Goal: Find specific page/section: Find specific page/section

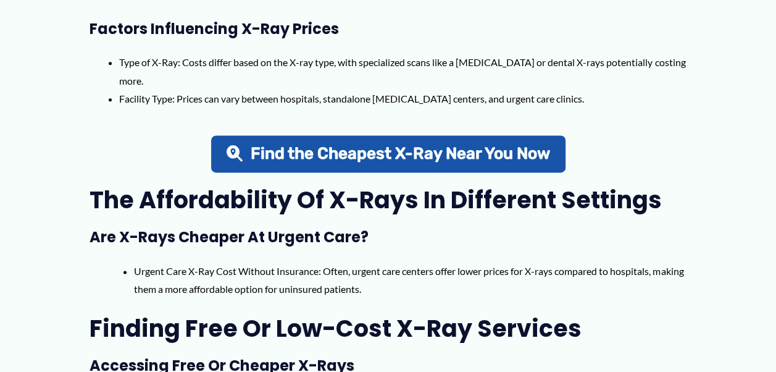
scroll to position [807, 0]
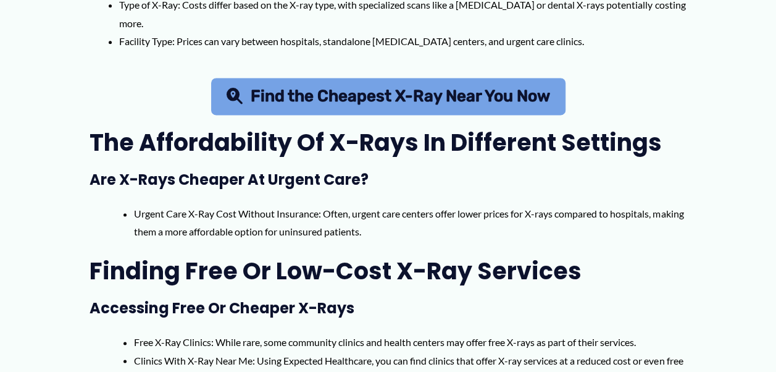
click at [378, 86] on link "Find the Cheapest X-Ray Near You Now" at bounding box center [388, 96] width 355 height 37
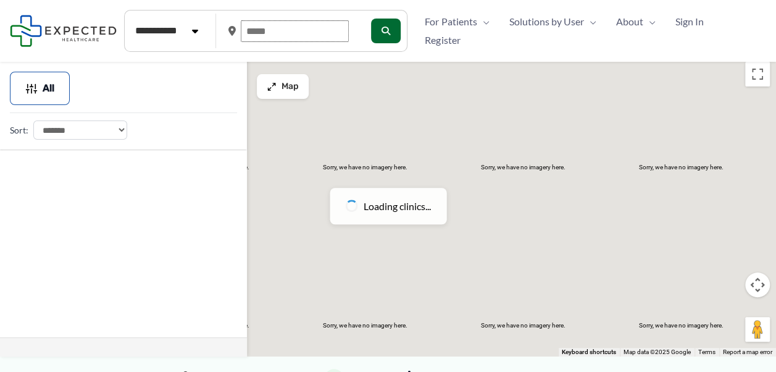
click at [278, 29] on input "text" at bounding box center [295, 31] width 108 height 22
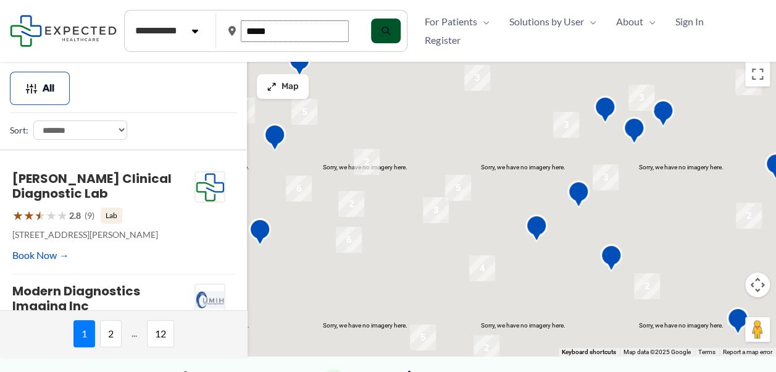
type input "*****"
click at [393, 31] on button "submit" at bounding box center [386, 31] width 30 height 25
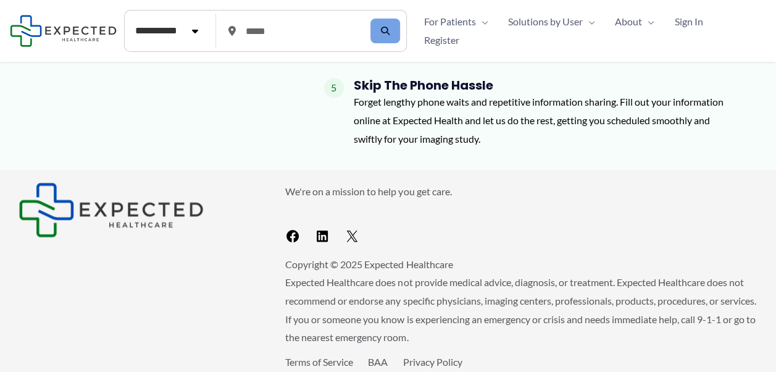
scroll to position [673, 0]
